Goal: Task Accomplishment & Management: Complete application form

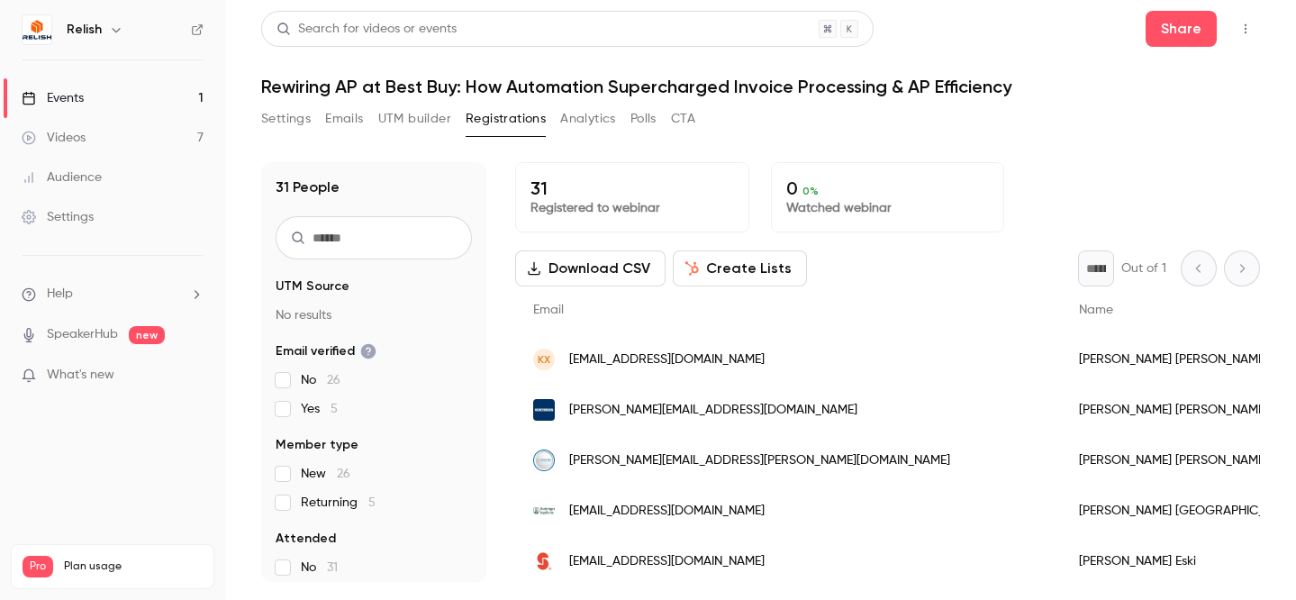
click at [78, 132] on div "Videos" at bounding box center [54, 138] width 64 height 18
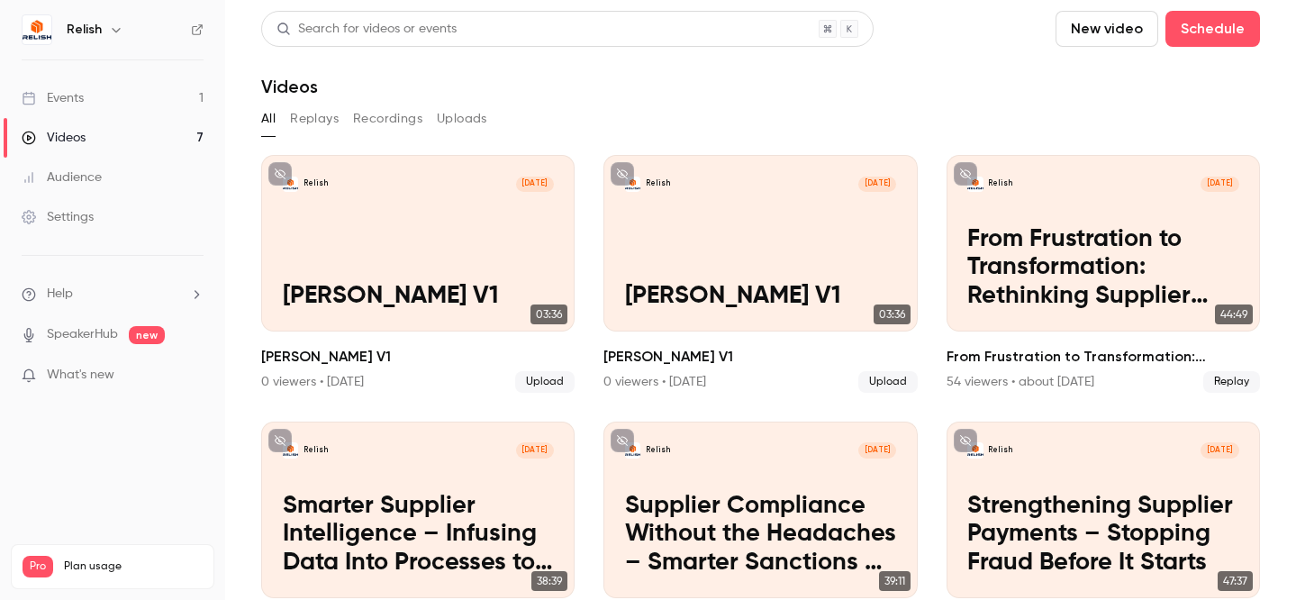
click at [88, 95] on link "Events 1" at bounding box center [112, 98] width 225 height 40
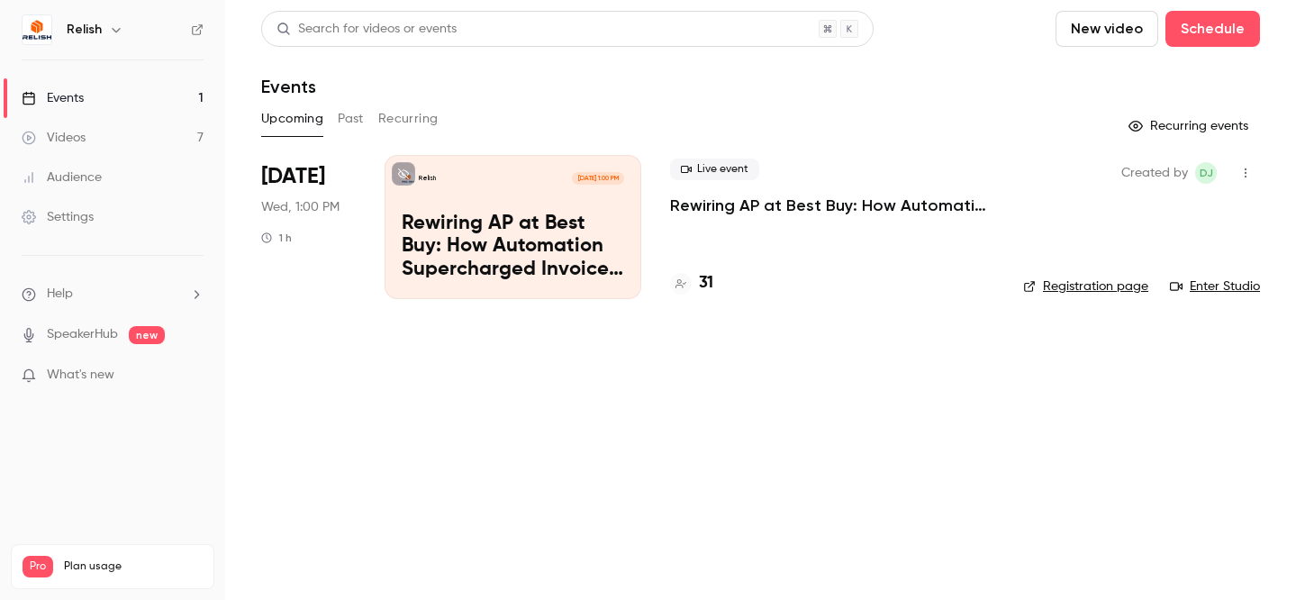
click at [338, 114] on button "Past" at bounding box center [351, 118] width 26 height 29
click at [1203, 28] on button "Schedule" at bounding box center [1213, 29] width 95 height 36
click at [1144, 87] on li "One time event" at bounding box center [1162, 78] width 195 height 47
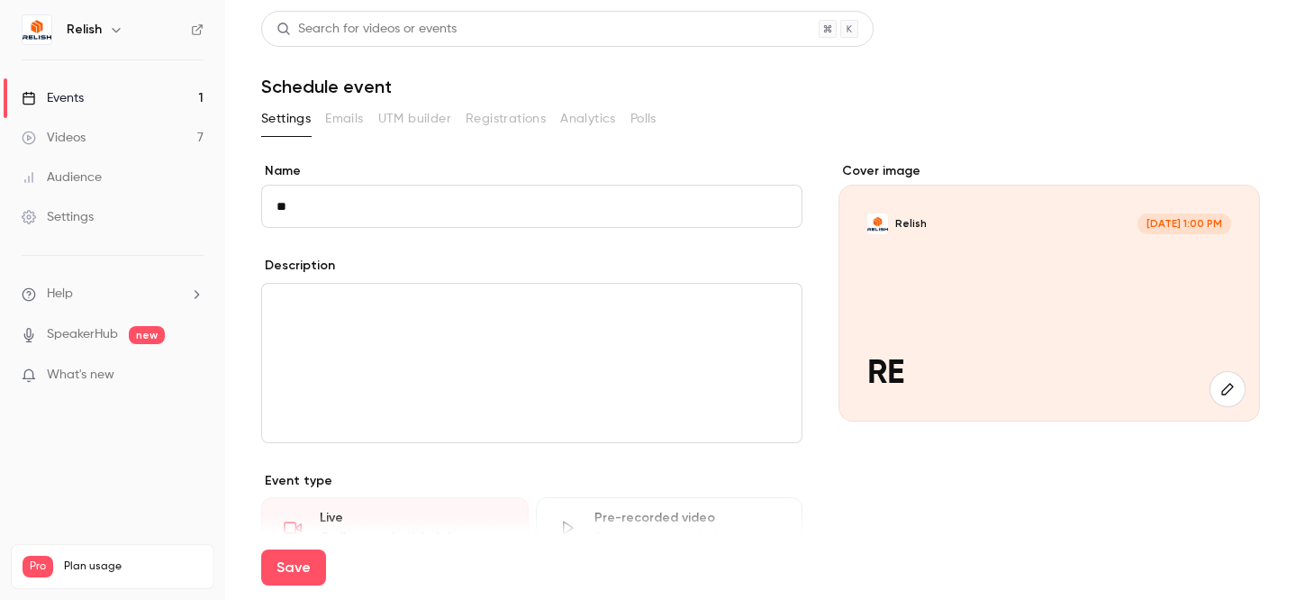
type input "*"
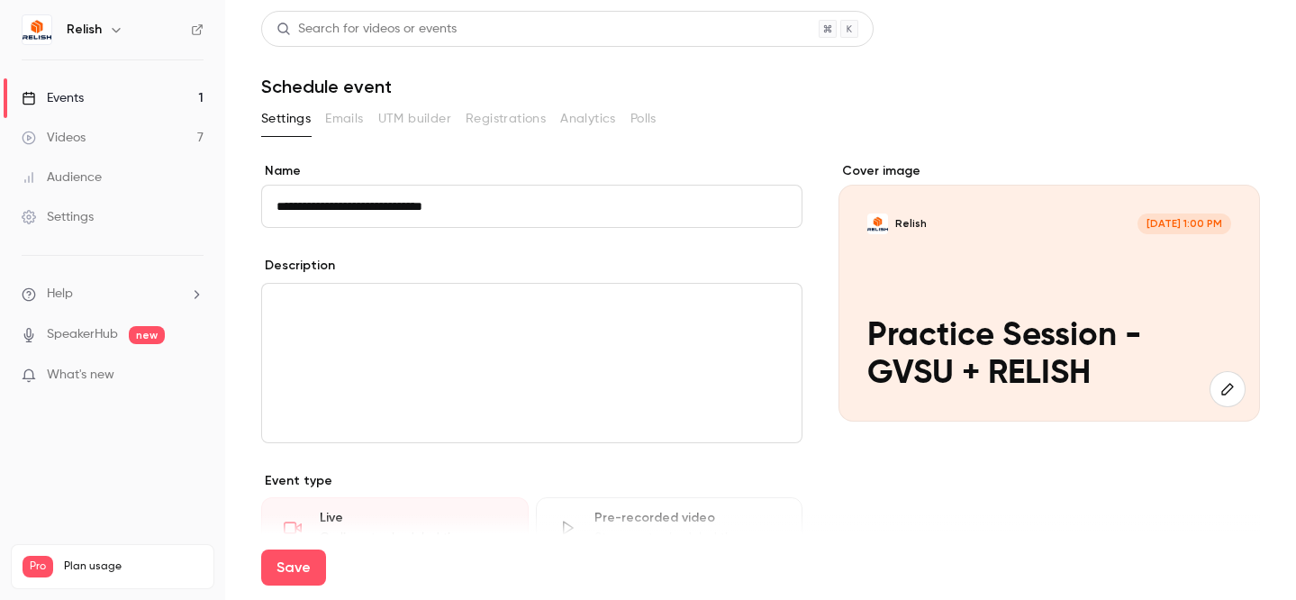
click at [522, 210] on input "**********" at bounding box center [531, 206] width 541 height 43
drag, startPoint x: 434, startPoint y: 203, endPoint x: 397, endPoint y: 205, distance: 37.0
click at [397, 205] on input "**********" at bounding box center [531, 206] width 541 height 43
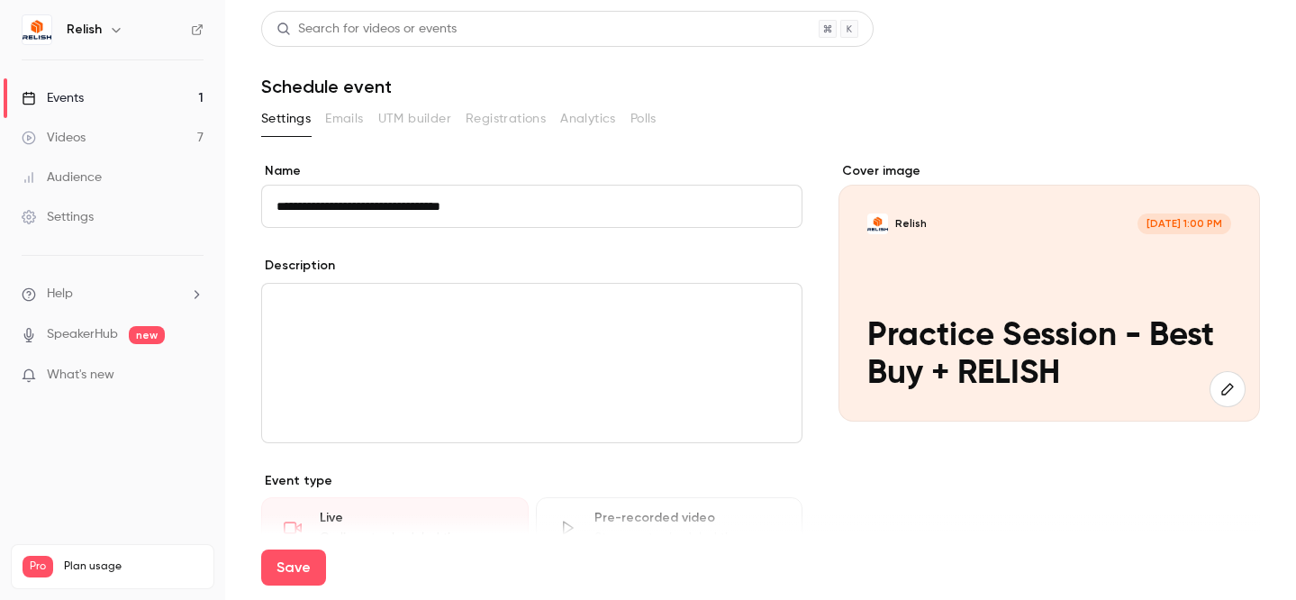
type input "**********"
click at [418, 352] on div "editor" at bounding box center [532, 363] width 540 height 159
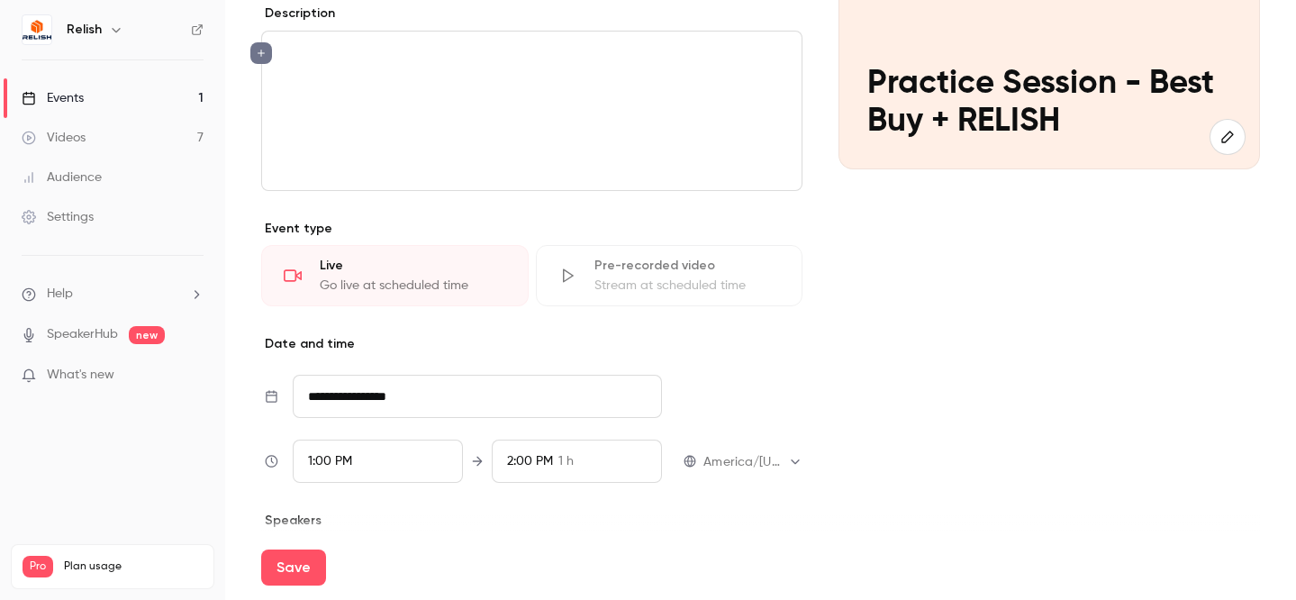
scroll to position [407, 0]
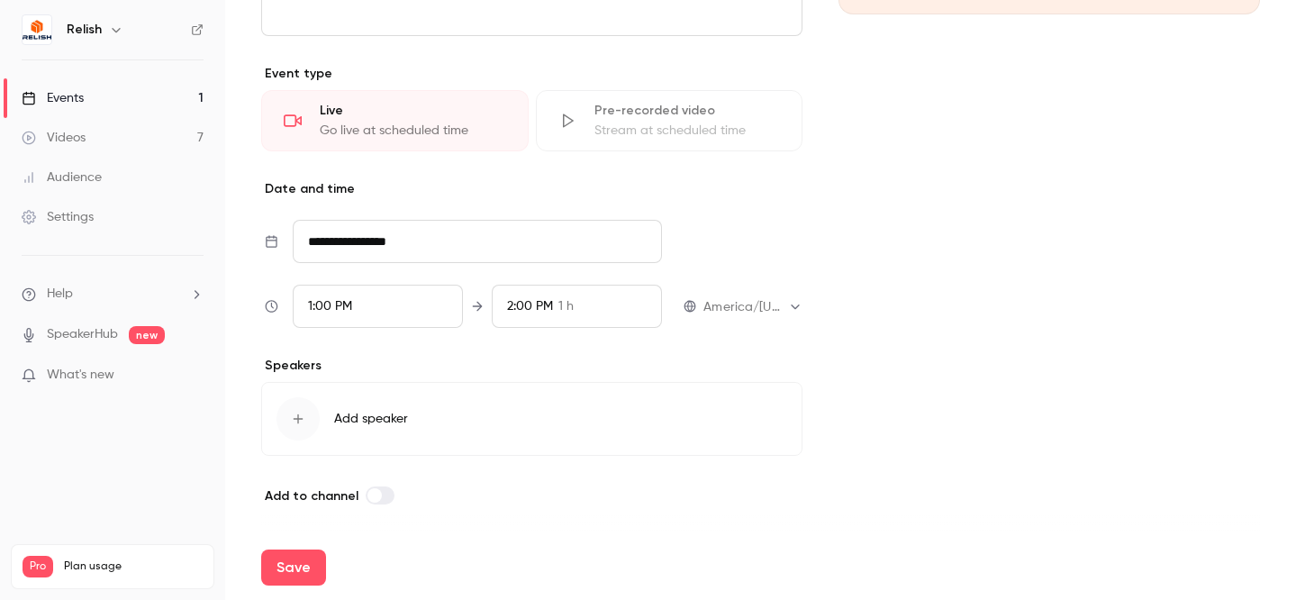
click at [359, 309] on div "1:00 PM" at bounding box center [378, 306] width 170 height 43
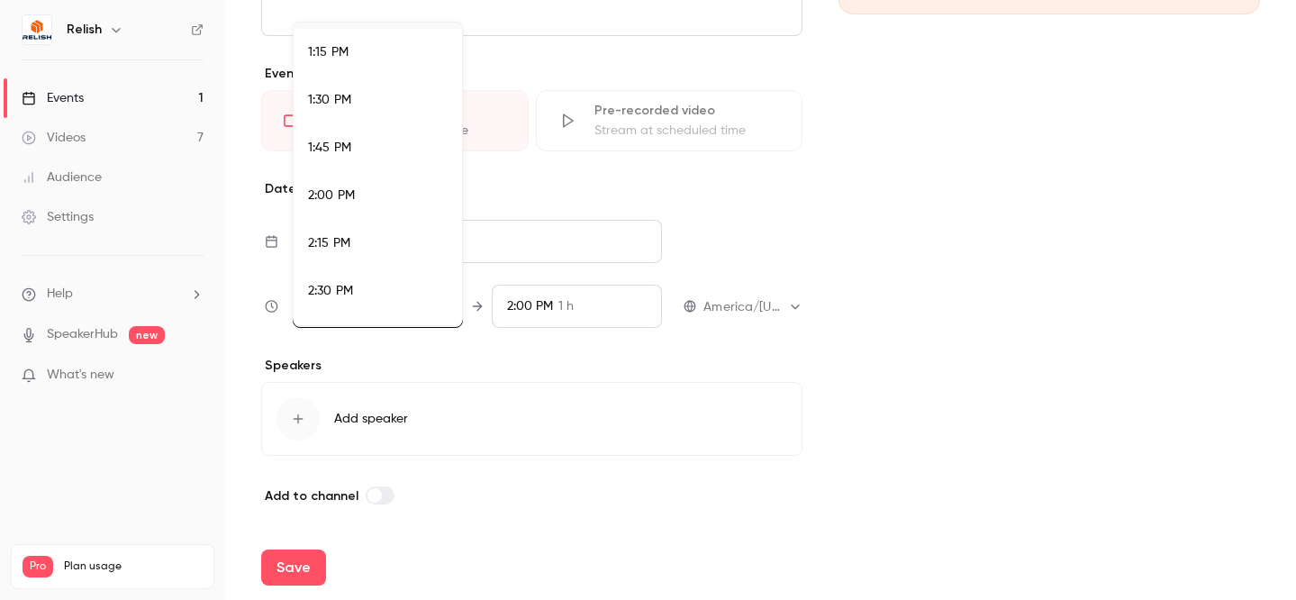
scroll to position [2528, 0]
click at [337, 192] on span "2:00 PM" at bounding box center [331, 192] width 47 height 13
click at [761, 287] on div at bounding box center [648, 300] width 1296 height 600
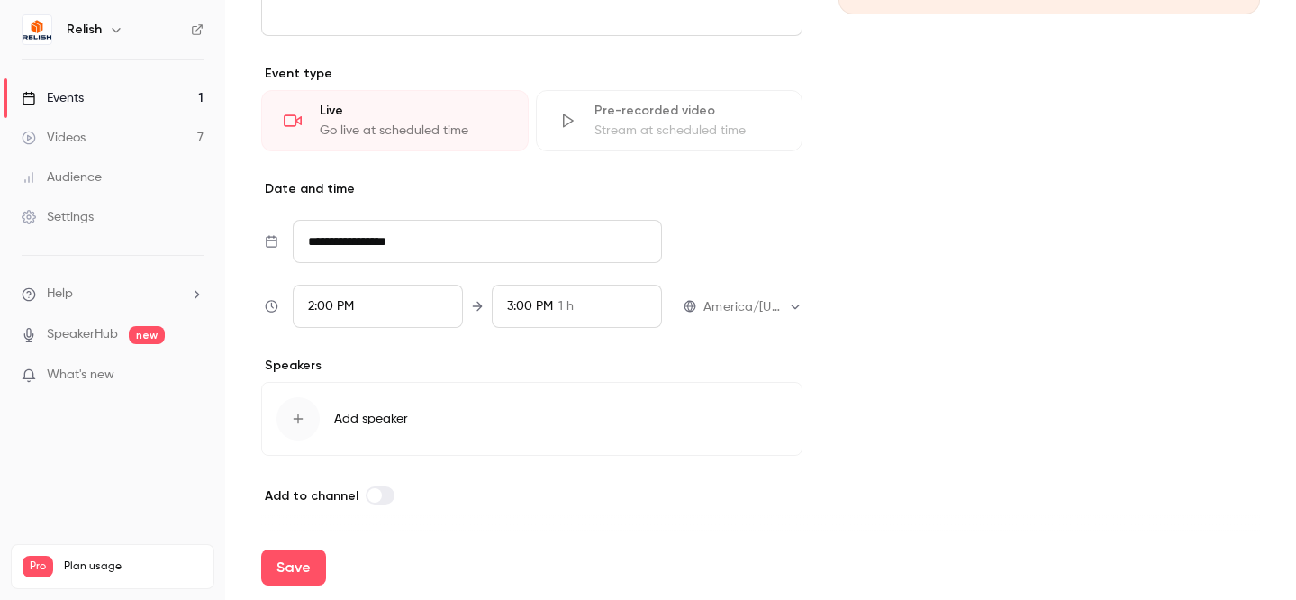
click at [513, 294] on div "3:00 PM 1 h" at bounding box center [577, 306] width 170 height 43
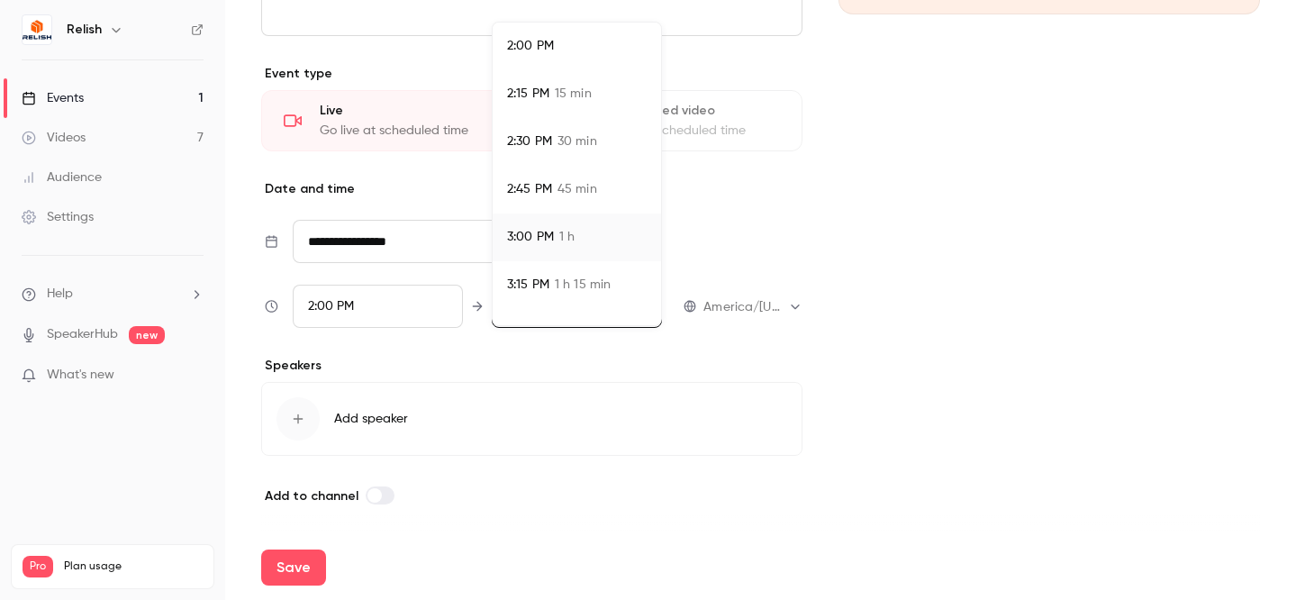
click at [959, 48] on div at bounding box center [648, 300] width 1296 height 600
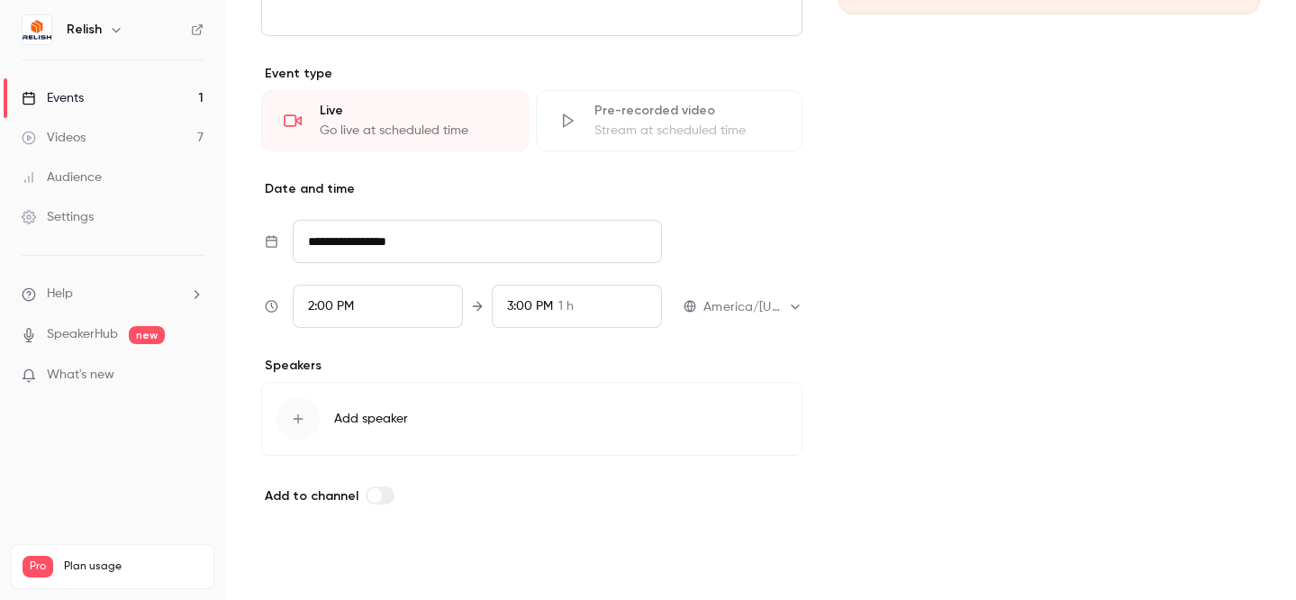
click at [295, 569] on button "Save" at bounding box center [293, 568] width 65 height 36
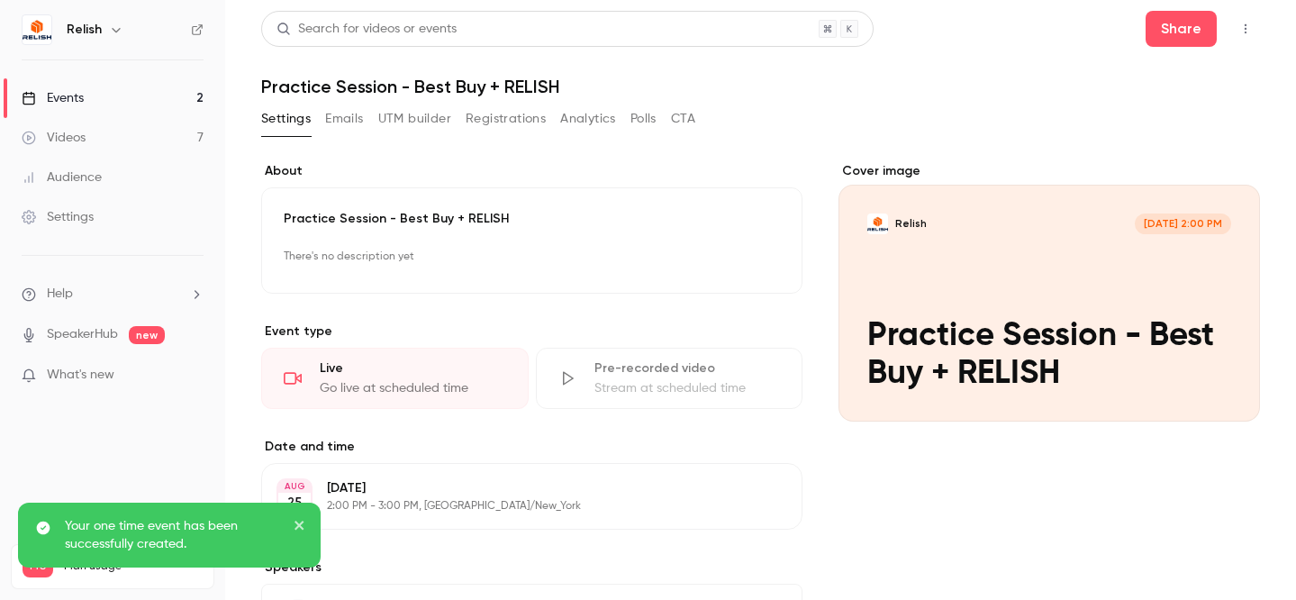
click at [81, 78] on link "Events 2" at bounding box center [112, 98] width 225 height 40
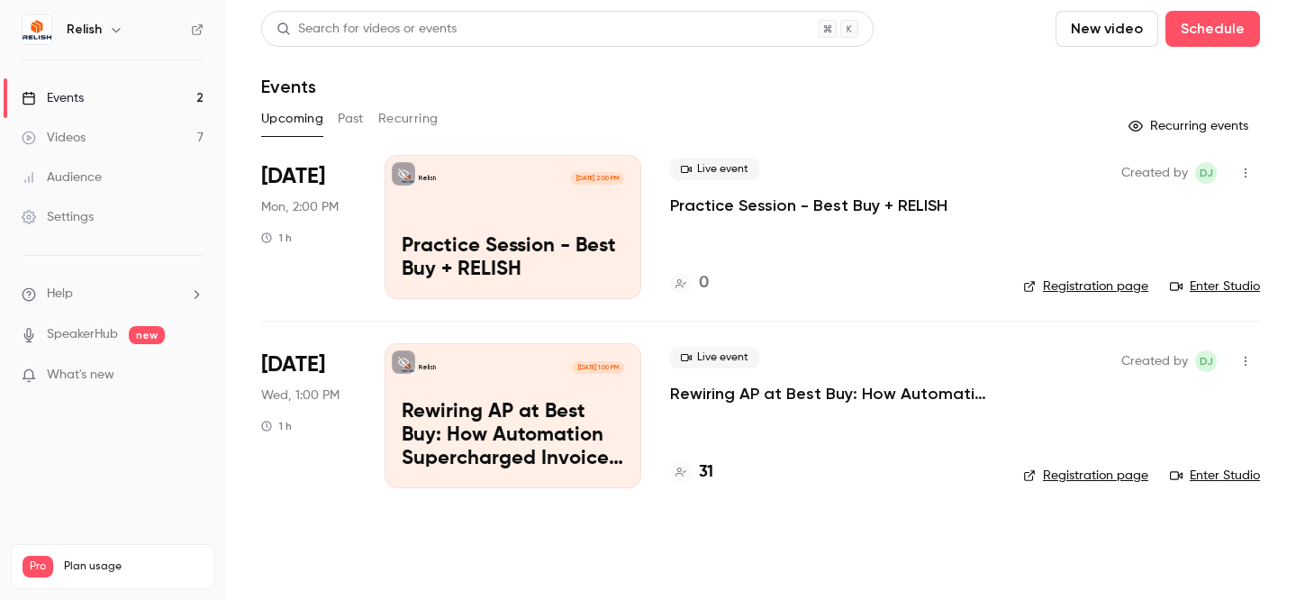
click at [1247, 168] on icon "button" at bounding box center [1246, 173] width 14 height 13
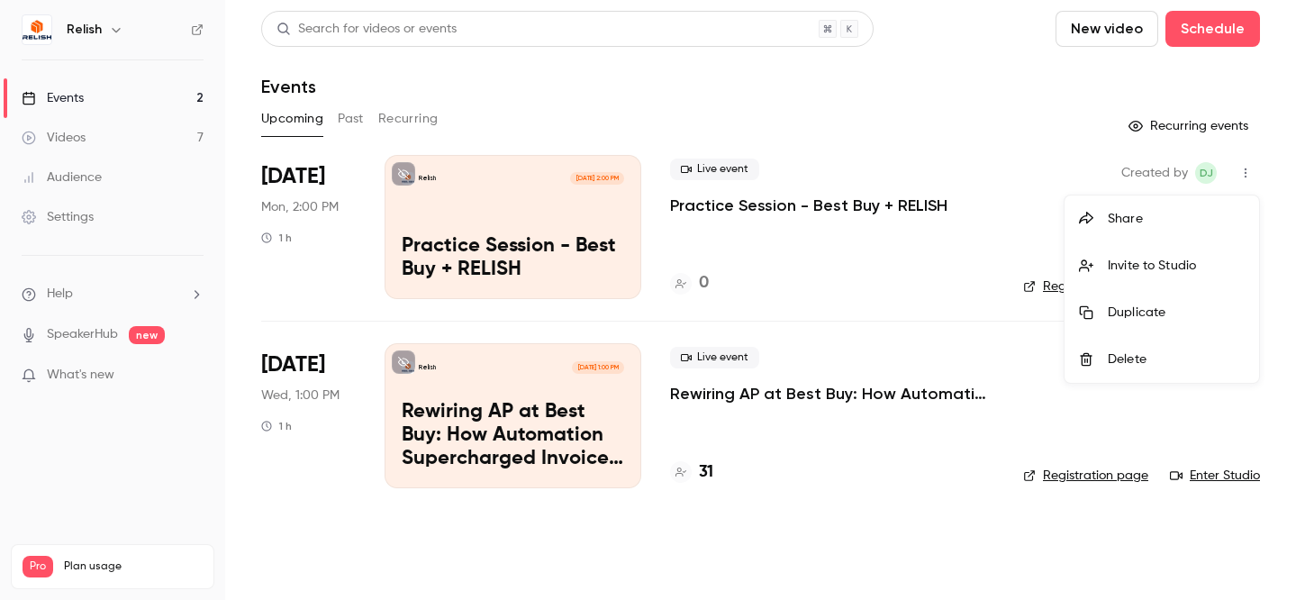
click at [1158, 260] on div "Invite to Studio" at bounding box center [1176, 266] width 137 height 18
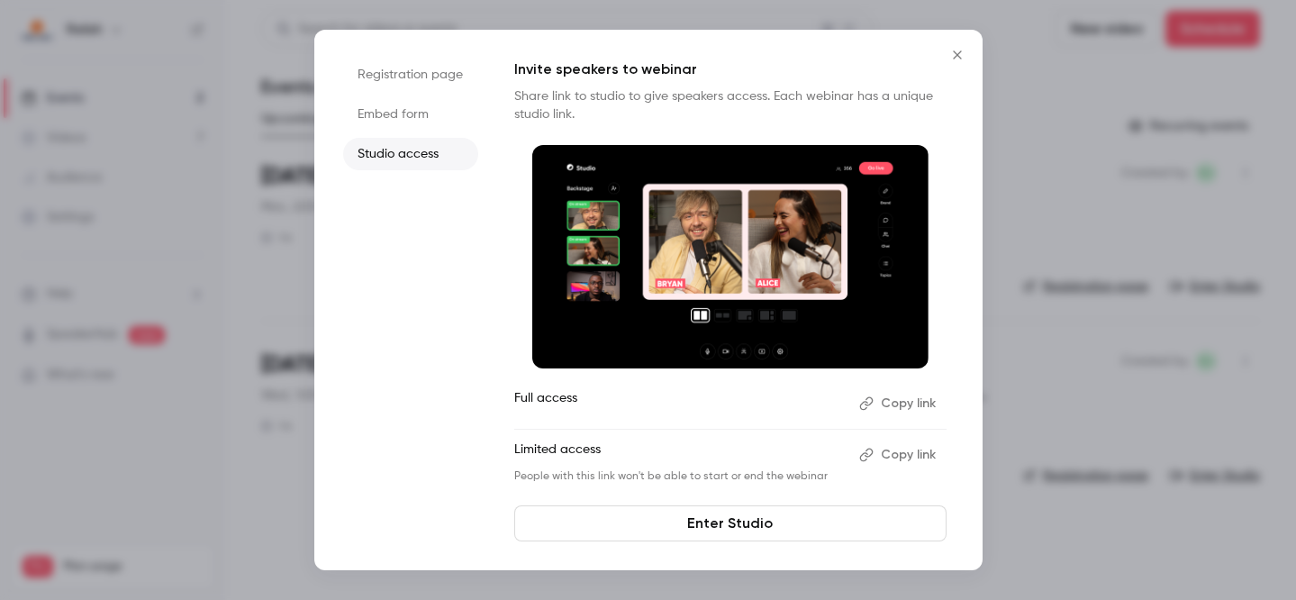
click at [909, 450] on button "Copy link" at bounding box center [899, 455] width 95 height 29
click at [879, 453] on button "Copy link" at bounding box center [899, 455] width 95 height 29
